Goal: Information Seeking & Learning: Find specific fact

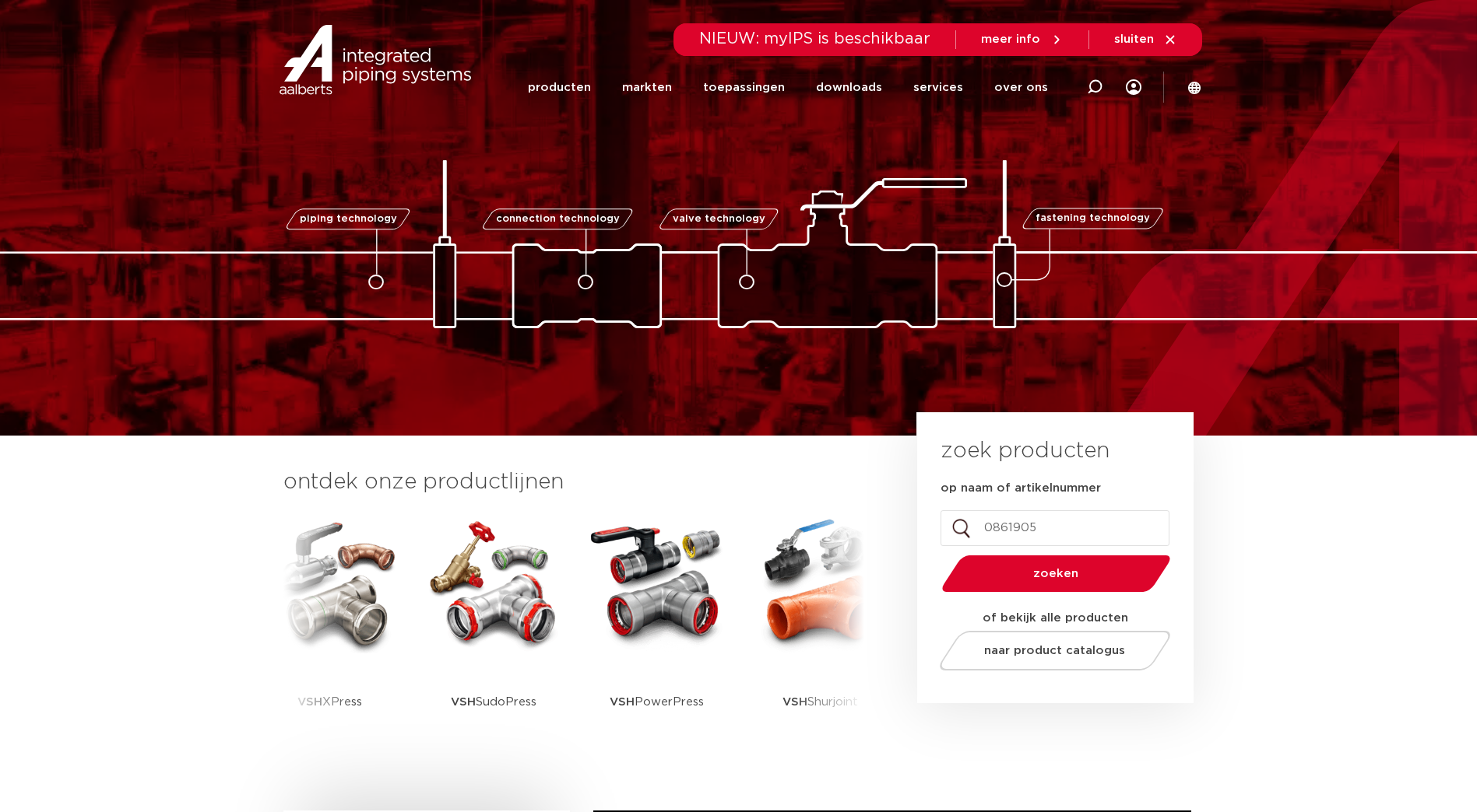
type input "0861905"
click at [1043, 563] on button "zoeken" at bounding box center [1055, 573] width 241 height 40
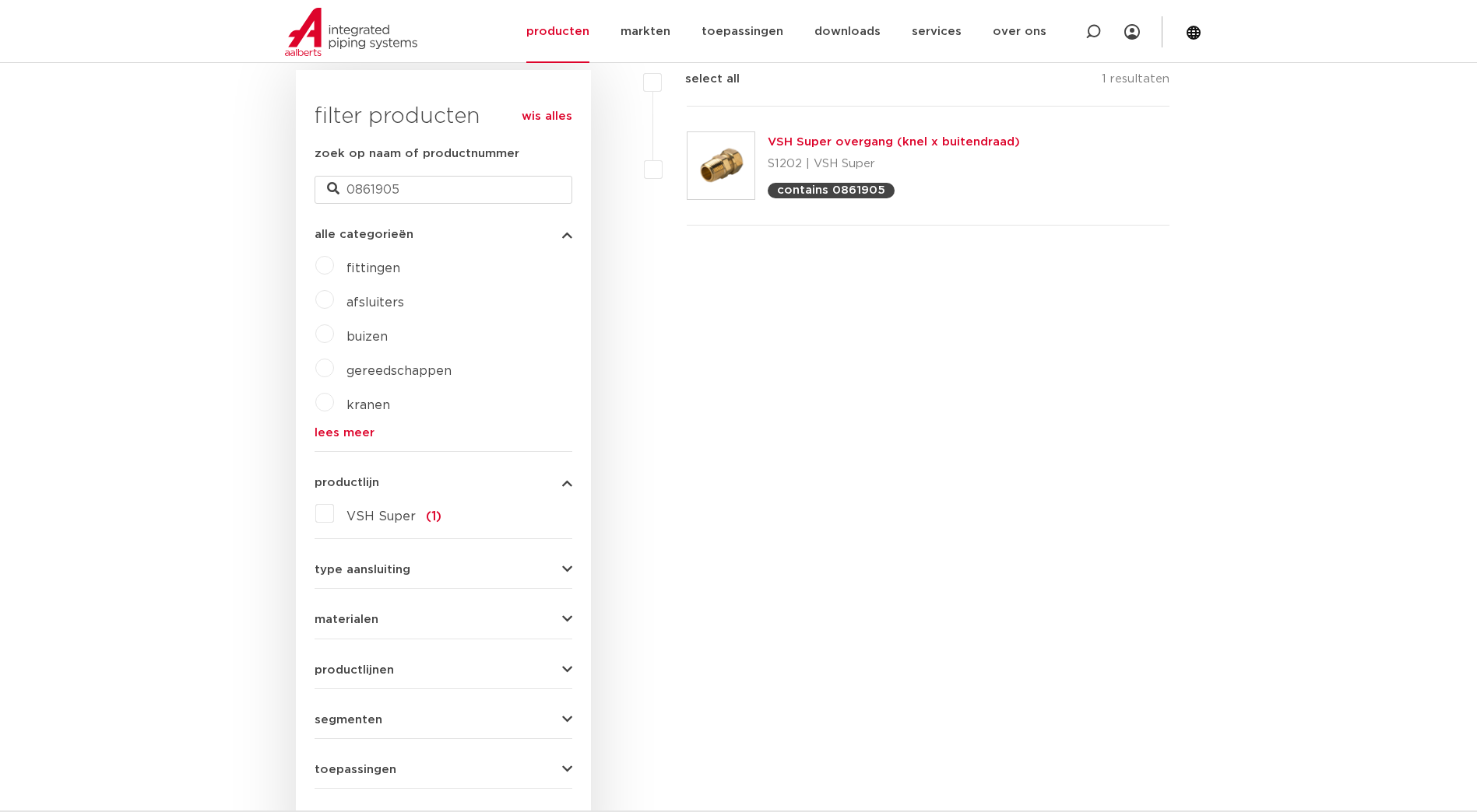
scroll to position [155, 0]
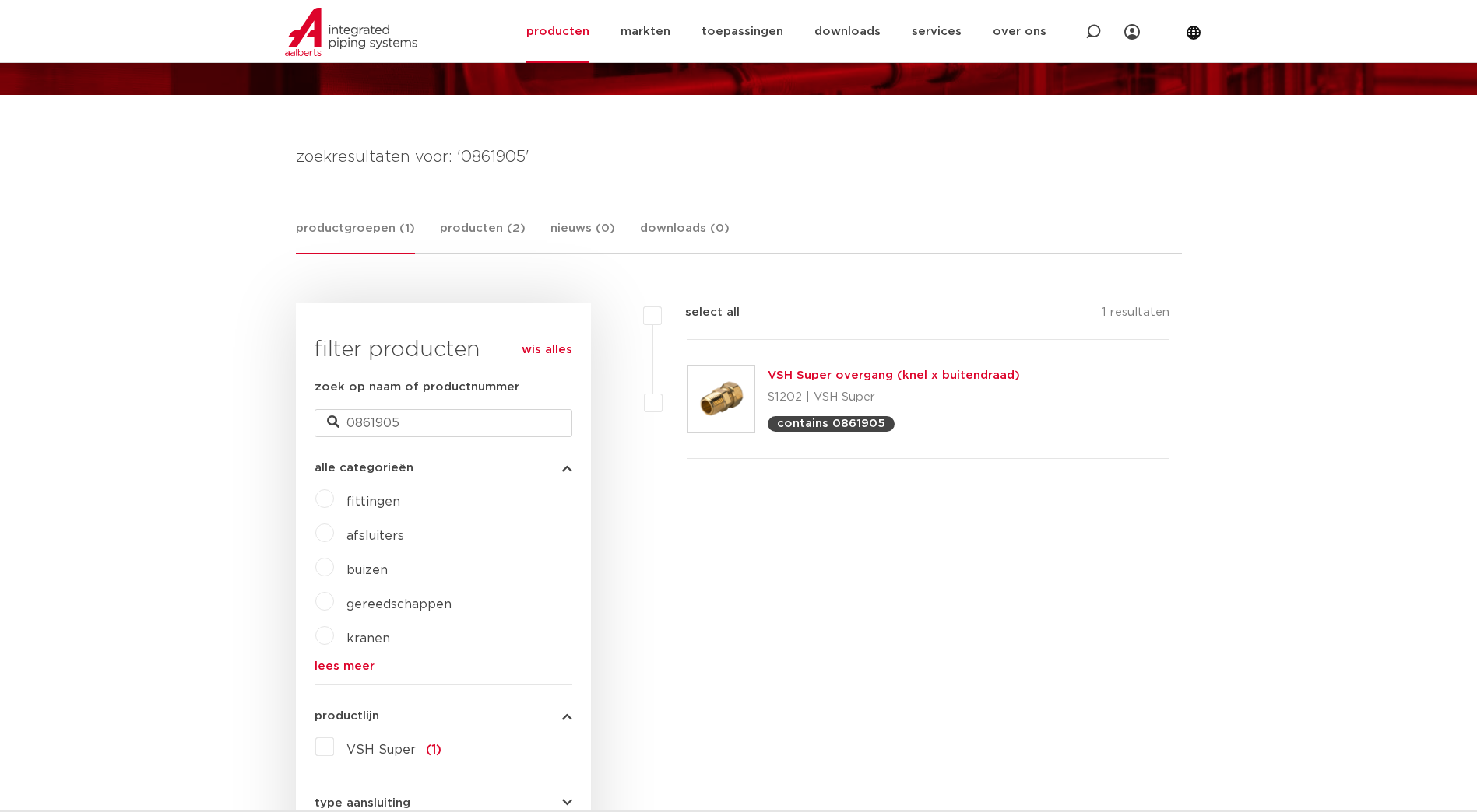
click at [853, 374] on link "VSH Super overgang (knel x buitendraad)" at bounding box center [893, 375] width 253 height 11
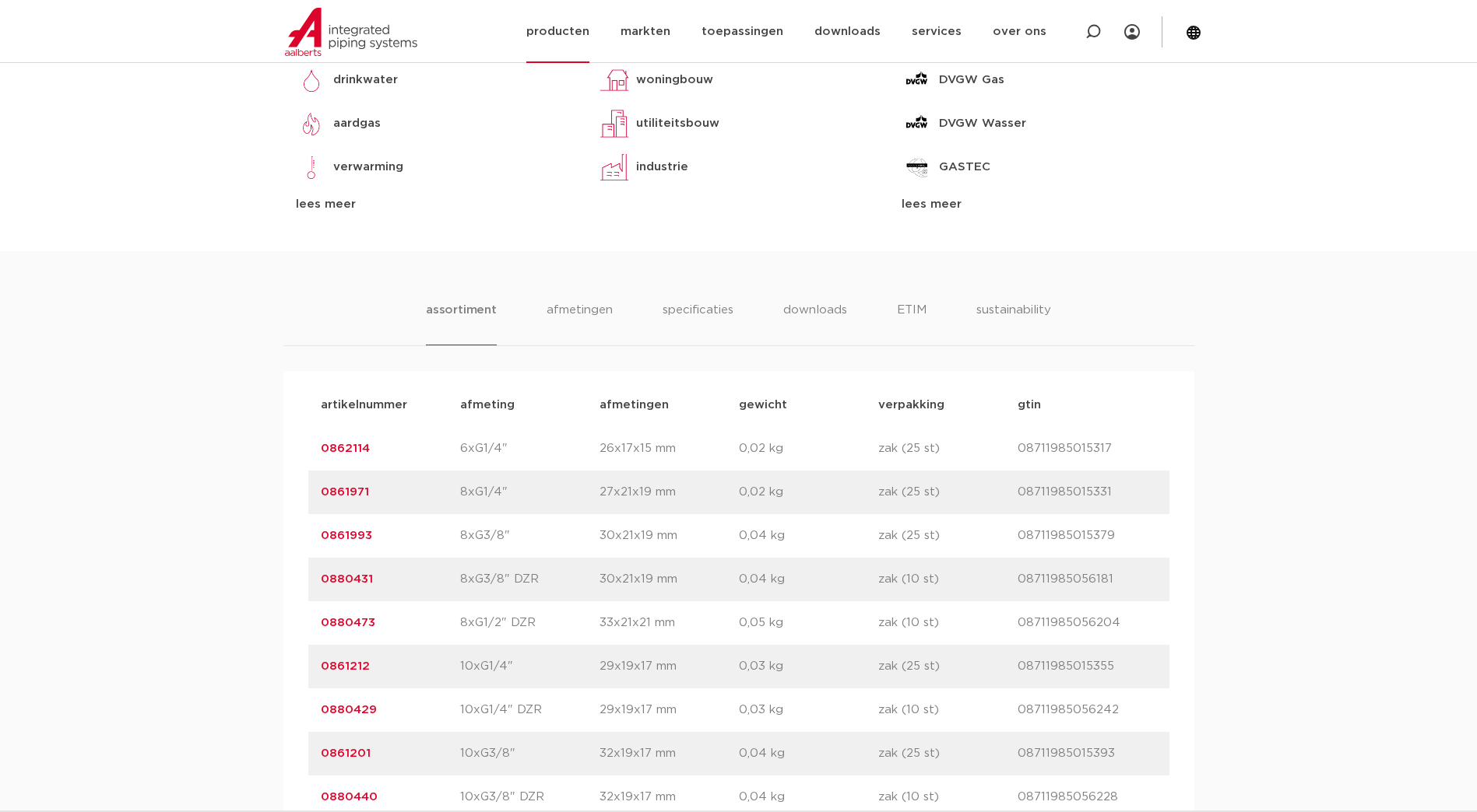
scroll to position [700, 0]
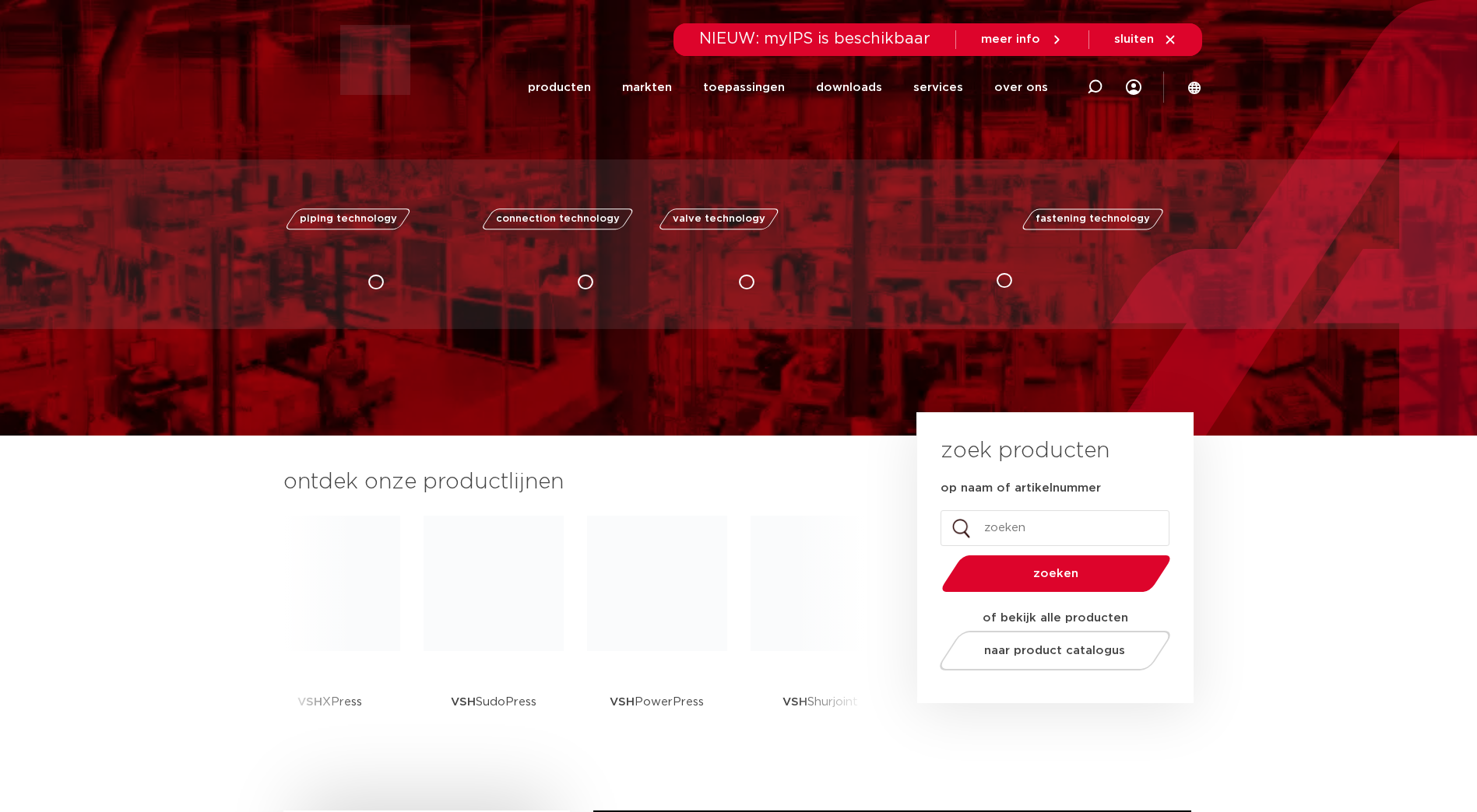
click at [1043, 521] on input "op naam of artikelnummer" at bounding box center [1054, 529] width 229 height 36
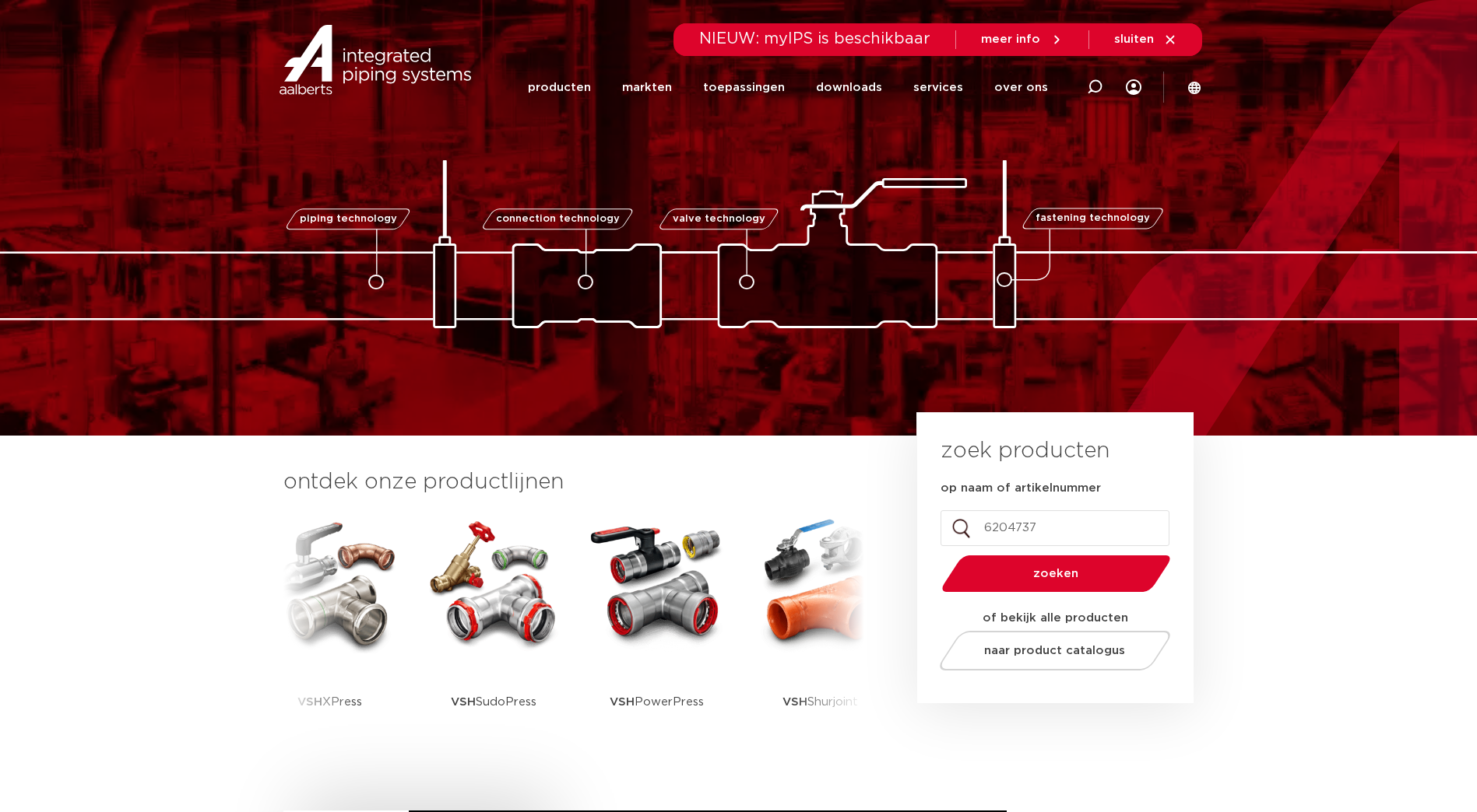
type input "6204737"
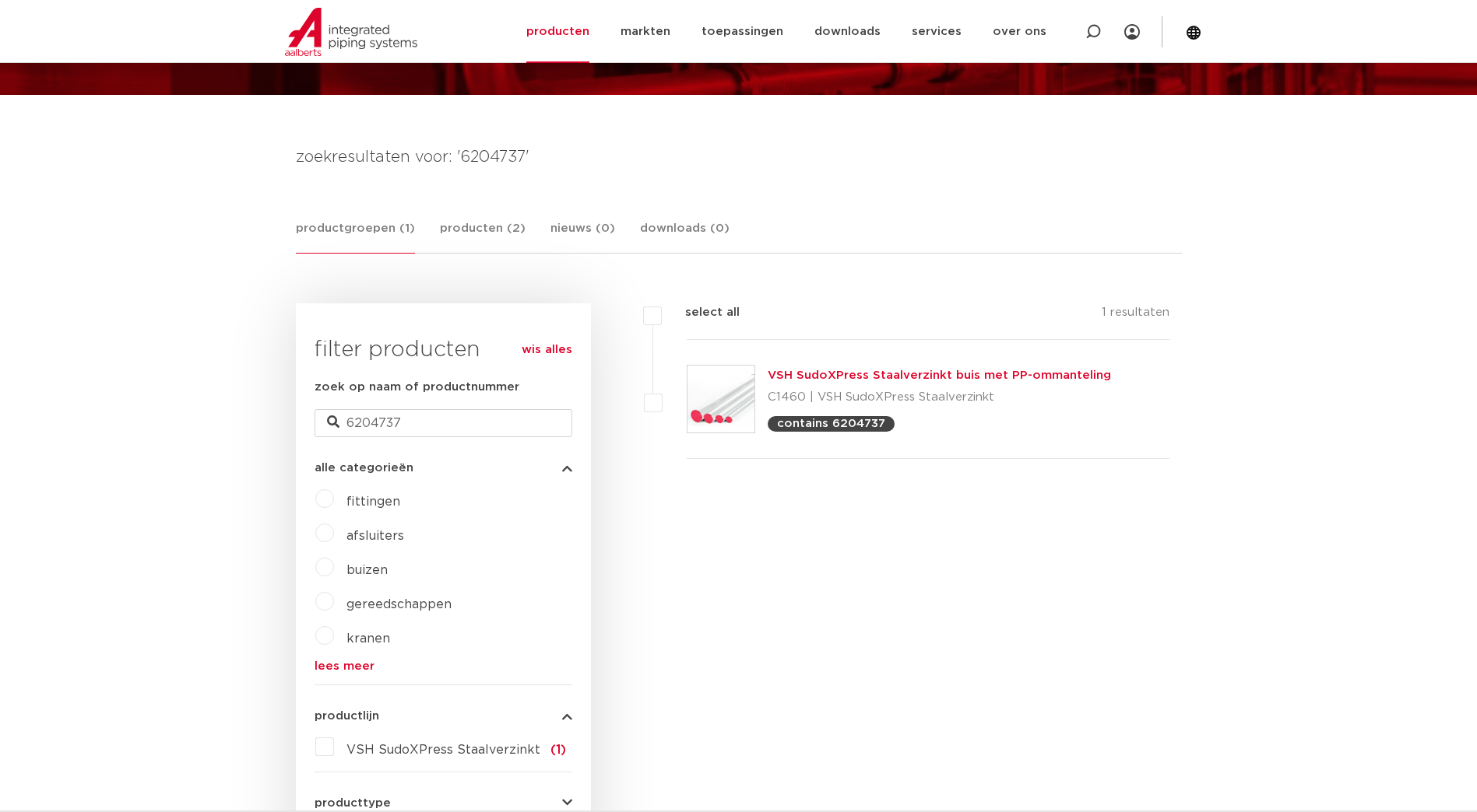
click at [894, 378] on link "VSH SudoXPress Staalverzinkt buis met PP-ommanteling" at bounding box center [939, 375] width 343 height 11
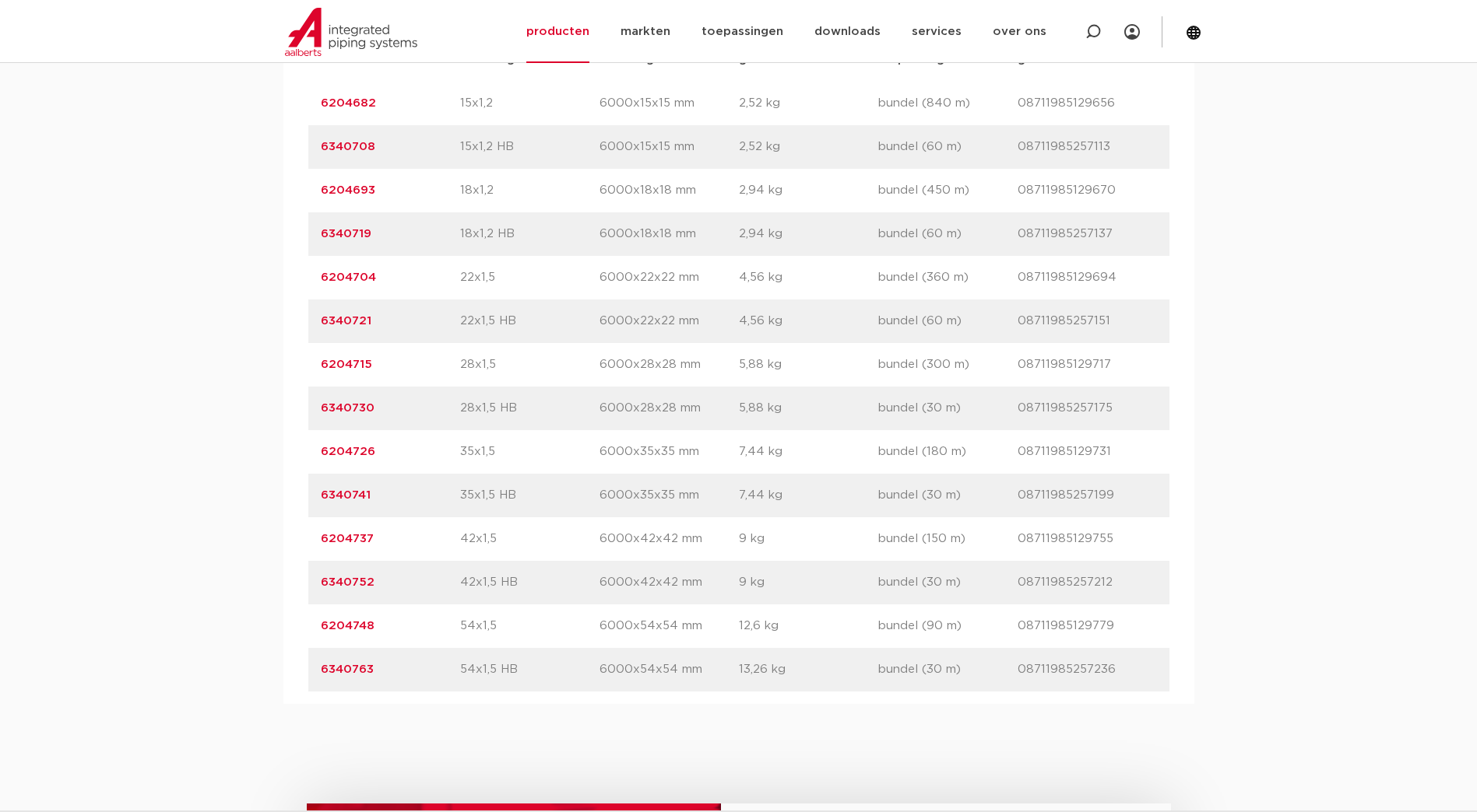
scroll to position [1167, 0]
